Goal: Task Accomplishment & Management: Manage account settings

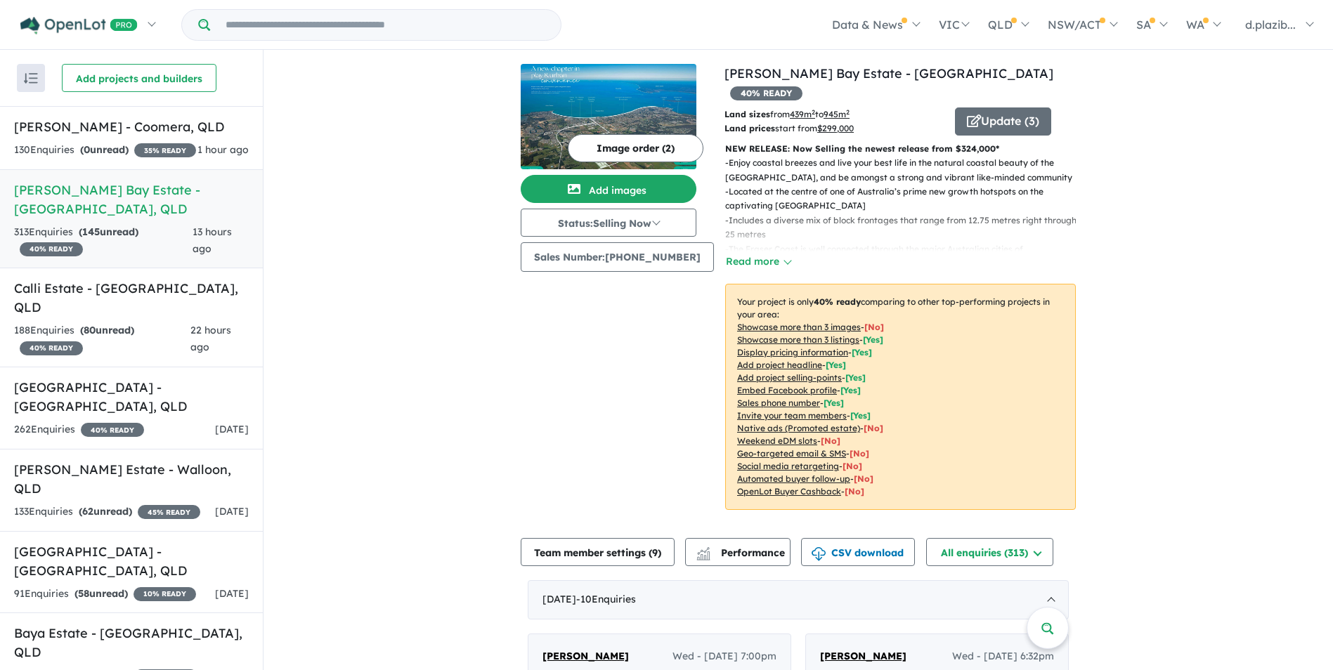
scroll to position [553, 0]
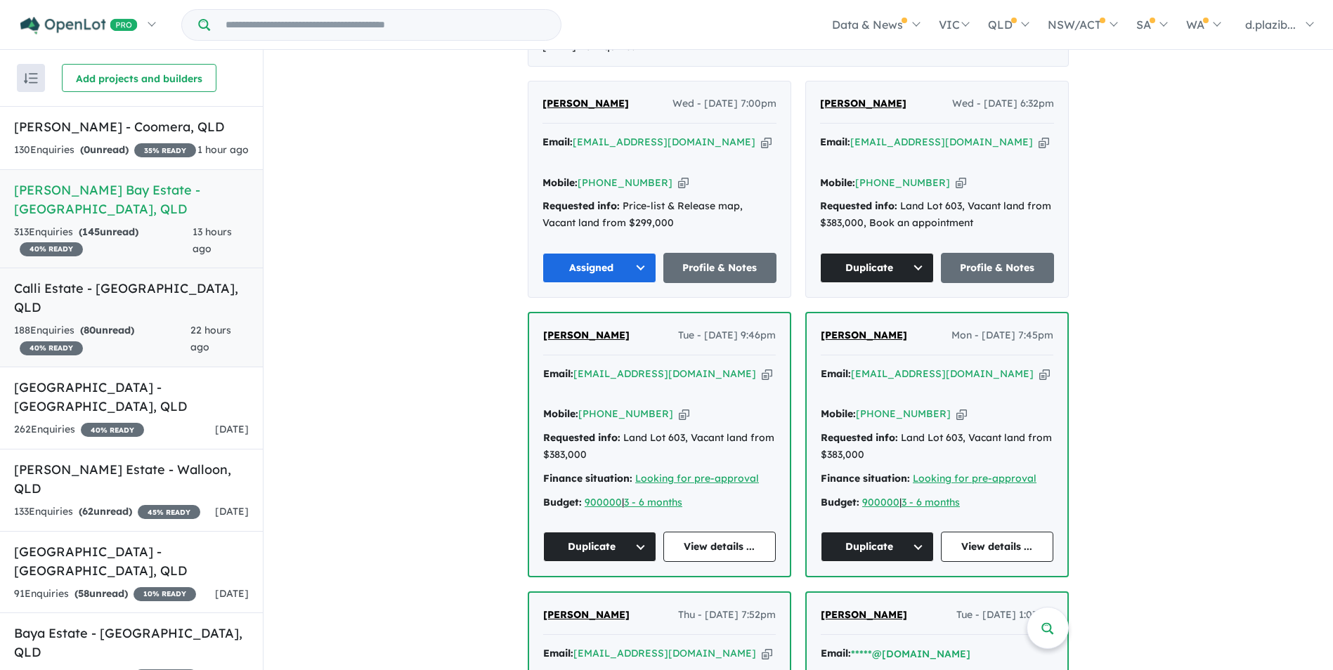
click at [175, 335] on div "188 Enquir ies ( 80 unread) 40 % READY" at bounding box center [102, 340] width 176 height 34
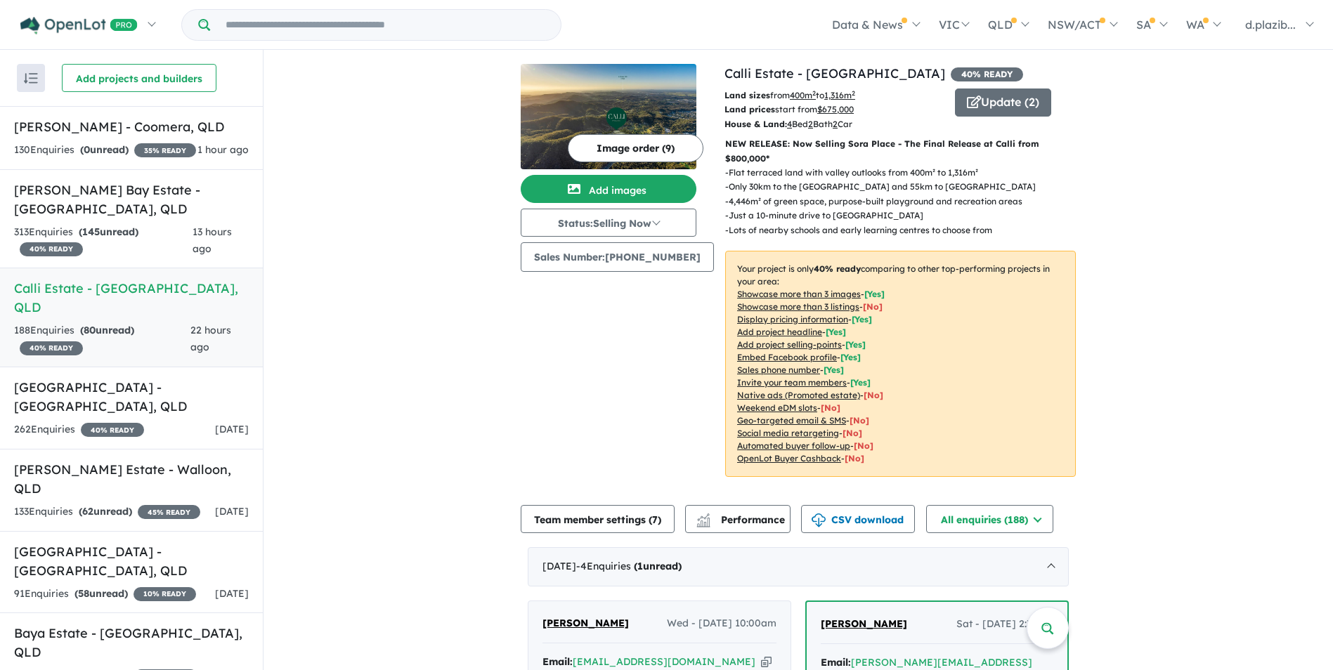
scroll to position [422, 0]
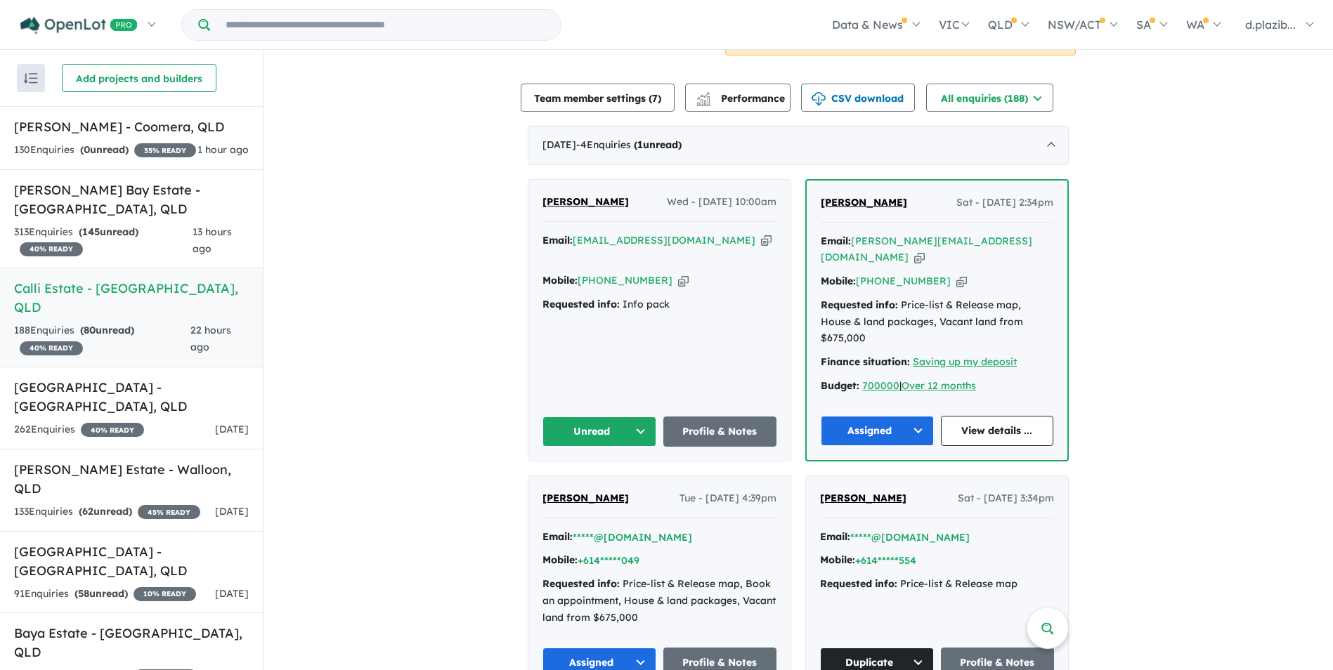
click at [761, 238] on icon "button" at bounding box center [766, 240] width 11 height 15
click at [761, 239] on icon "button" at bounding box center [766, 240] width 11 height 15
click at [761, 245] on icon "button" at bounding box center [766, 240] width 11 height 15
click at [761, 235] on icon "button" at bounding box center [766, 240] width 11 height 15
click at [652, 274] on link "[PHONE_NUMBER]" at bounding box center [625, 280] width 95 height 13
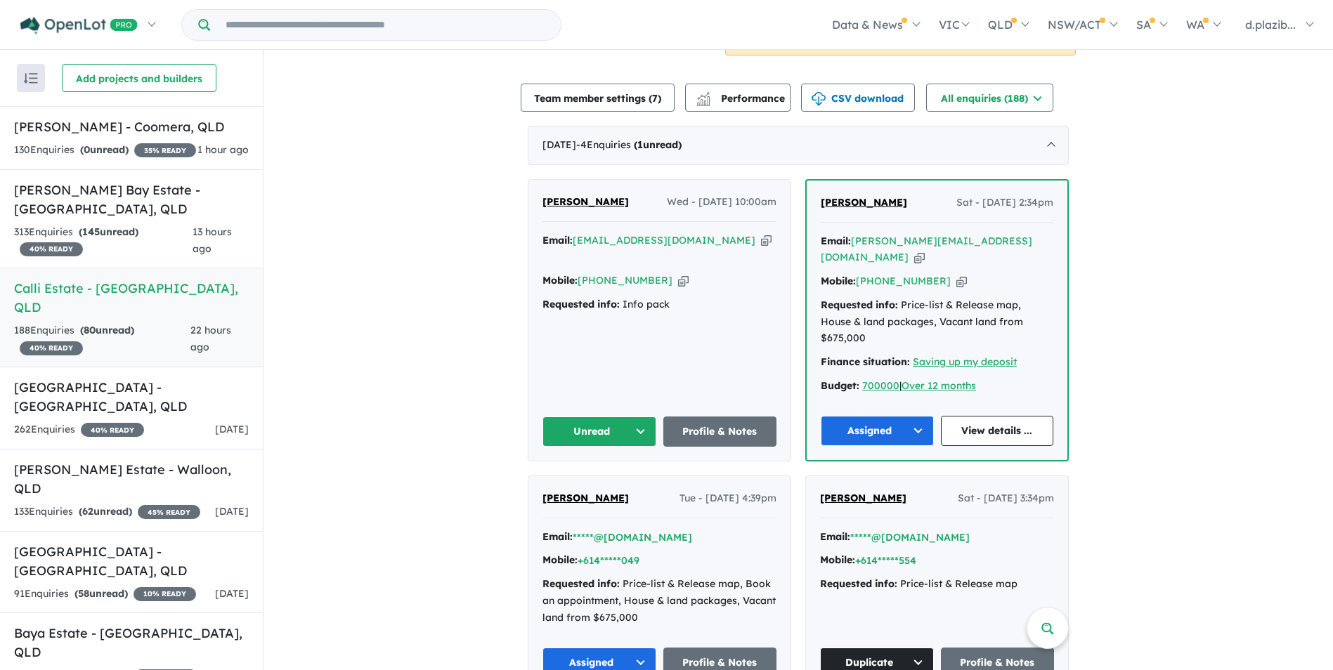
click at [678, 273] on icon "button" at bounding box center [683, 280] width 11 height 15
click at [615, 417] on button "Unread" at bounding box center [599, 432] width 114 height 30
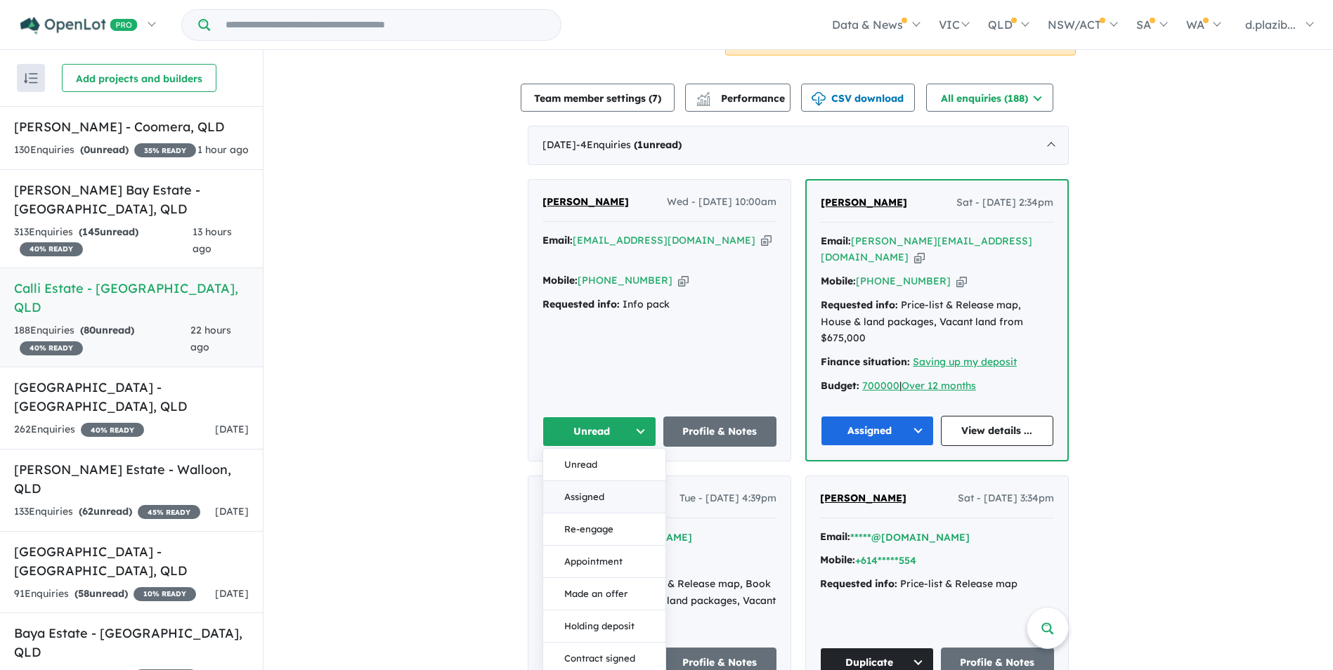
click at [600, 481] on button "Assigned" at bounding box center [604, 497] width 122 height 32
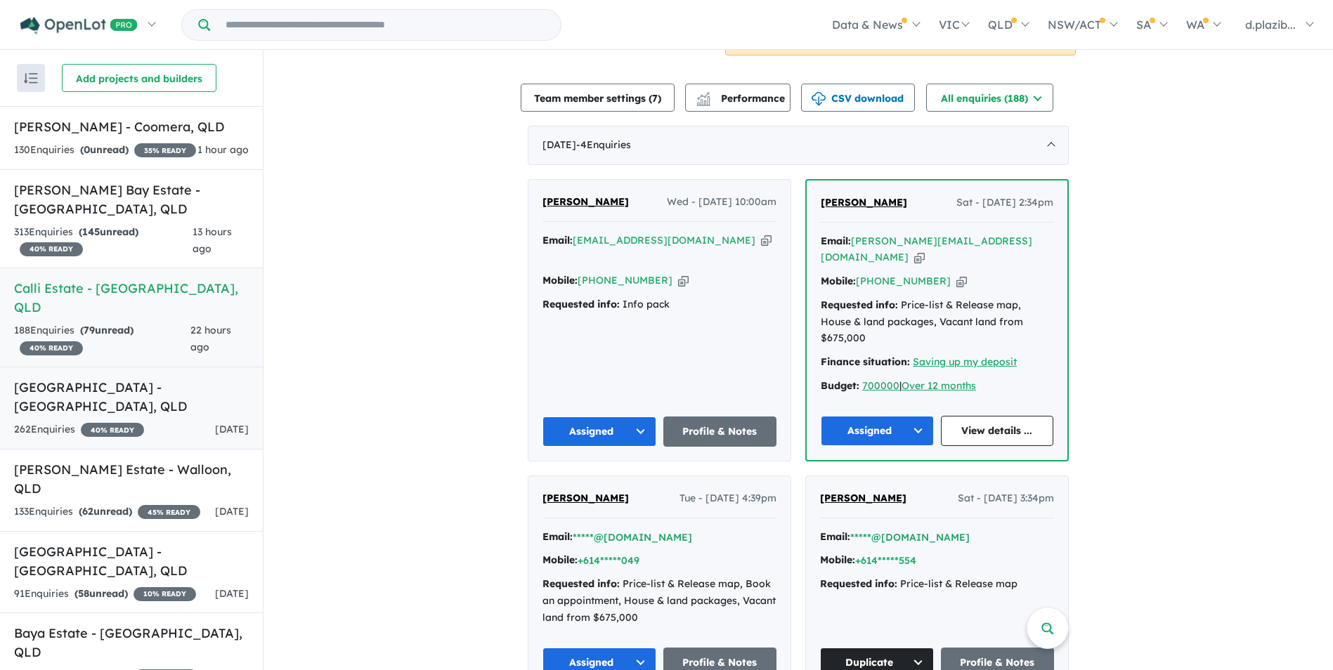
click at [215, 423] on span "[DATE]" at bounding box center [232, 429] width 34 height 13
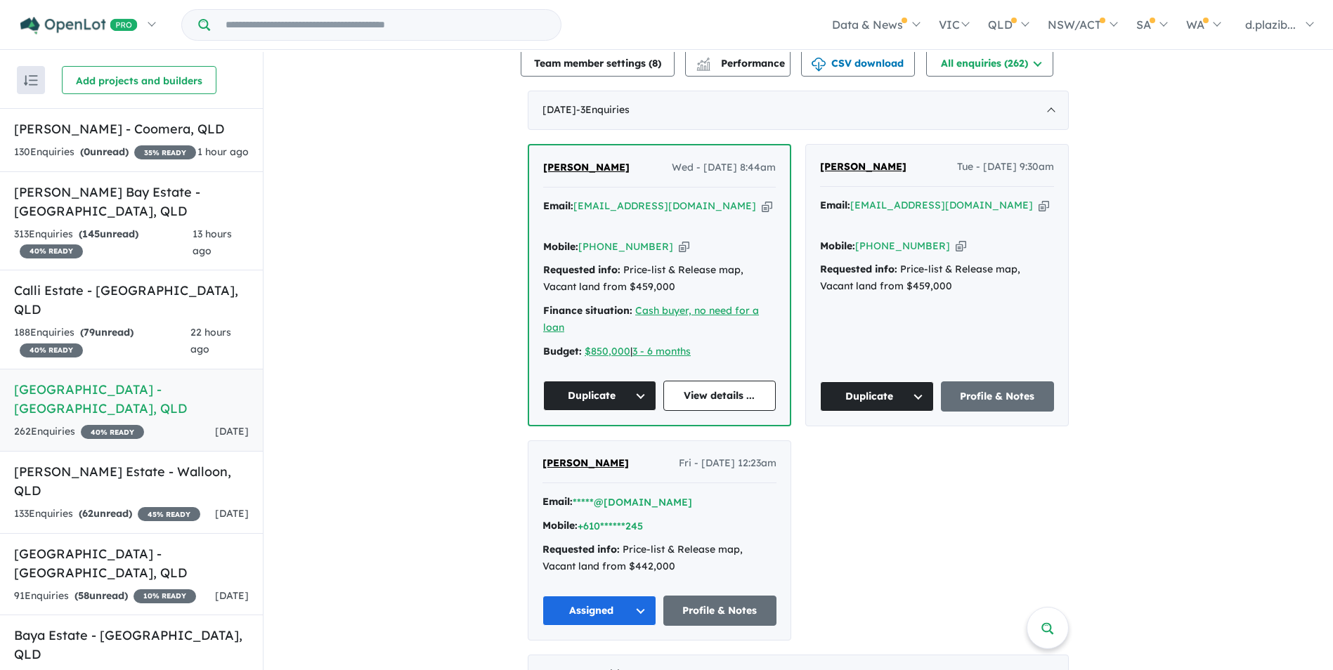
scroll to position [70, 0]
